Goal: Information Seeking & Learning: Check status

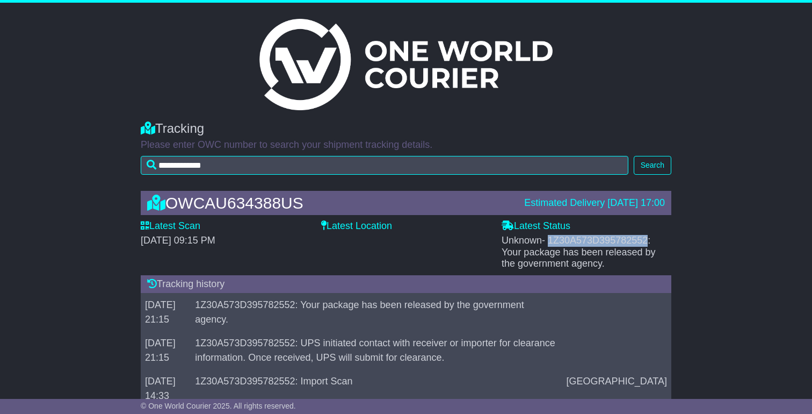
drag, startPoint x: 549, startPoint y: 240, endPoint x: 643, endPoint y: 242, distance: 94.0
click at [643, 242] on span "- 1Z30A573D395782552: Your package has been released by the government agency." at bounding box center [579, 252] width 154 height 34
drag, startPoint x: 647, startPoint y: 242, endPoint x: 551, endPoint y: 241, distance: 96.1
click at [551, 241] on span "- 1Z30A573D395782552: Your package has been released by the government agency." at bounding box center [579, 252] width 154 height 34
copy span "1Z30A573D395782552"
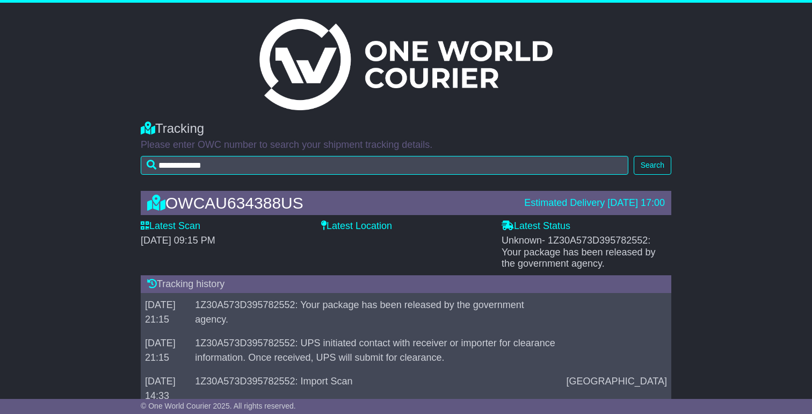
click at [237, 77] on col-sm-3 at bounding box center [406, 64] width 596 height 91
